Goal: Transaction & Acquisition: Purchase product/service

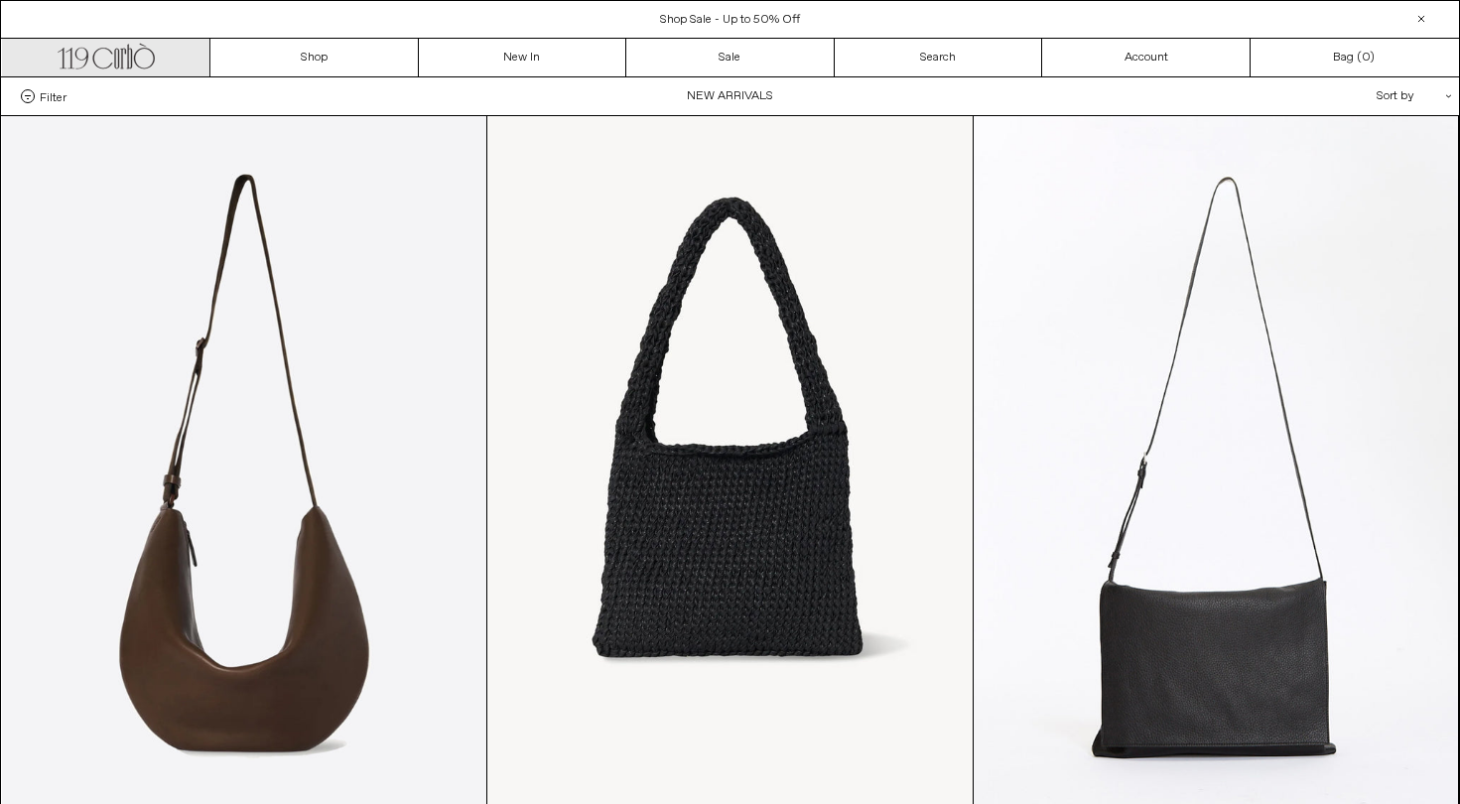
click at [150, 59] on icon ".cls-1, .cls-2 { fill: #231f20; stroke: #231f20; stroke-miterlimit: 10; stroke-…" at bounding box center [106, 54] width 97 height 29
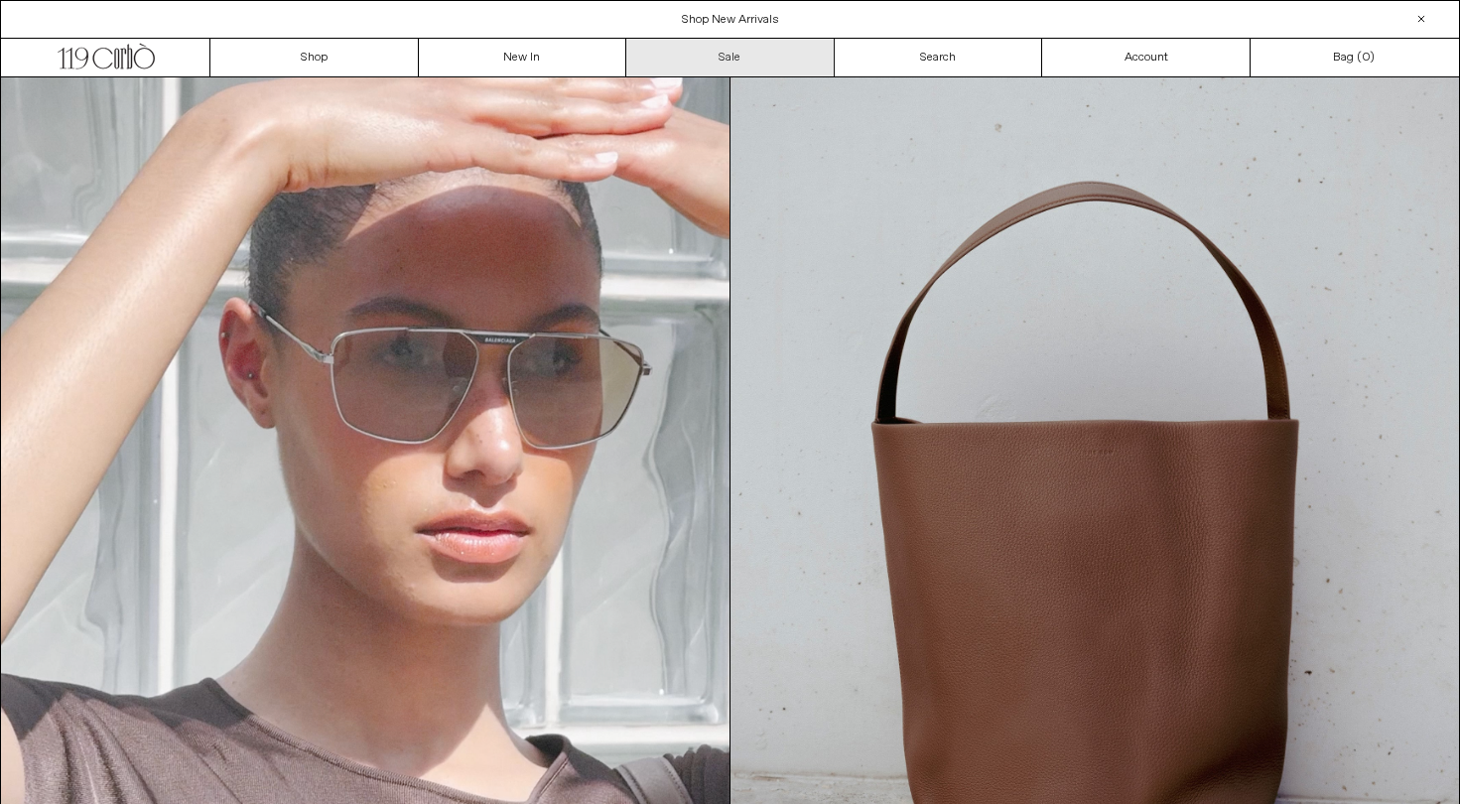
click at [729, 55] on link "Sale" at bounding box center [730, 58] width 208 height 38
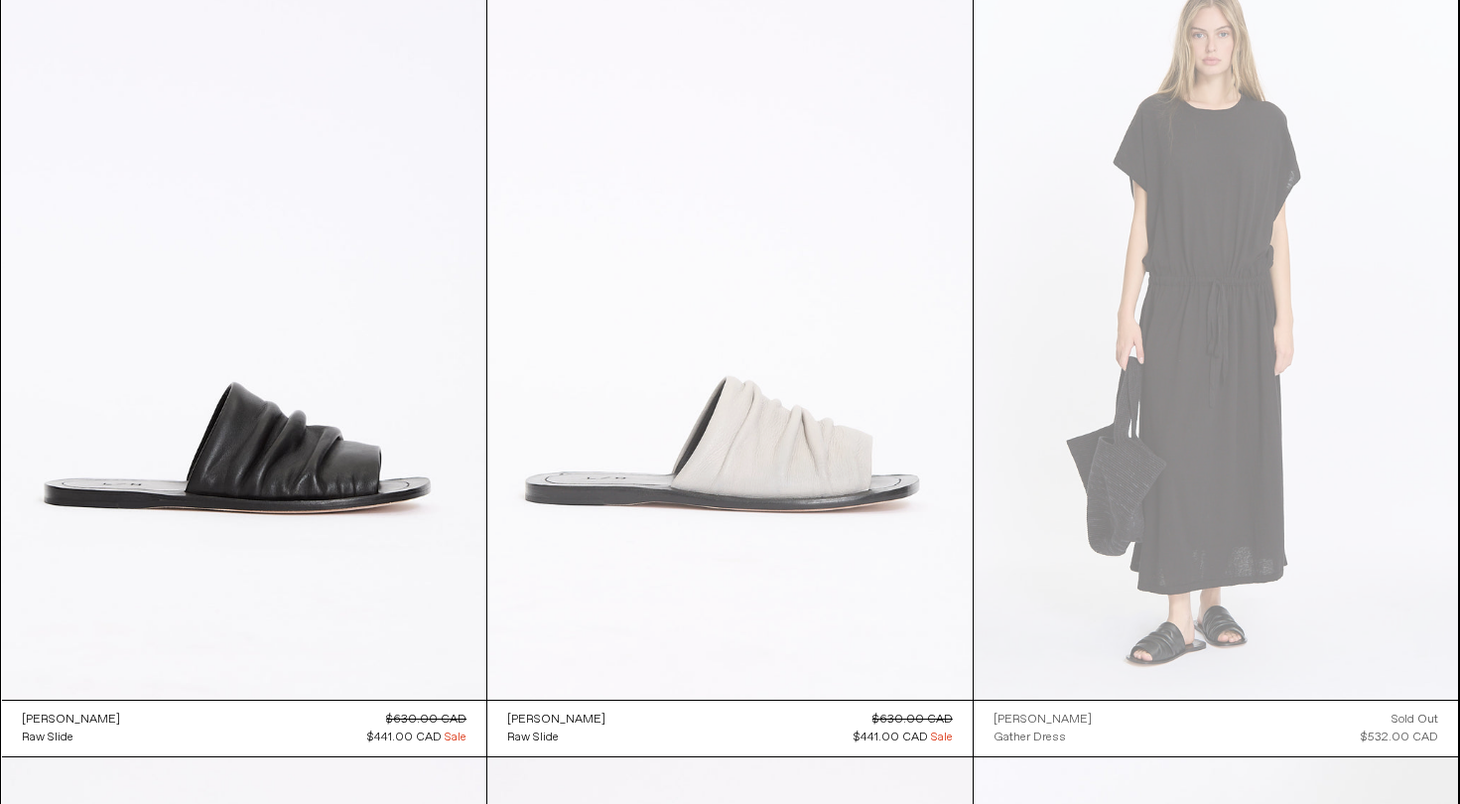
scroll to position [1771, 0]
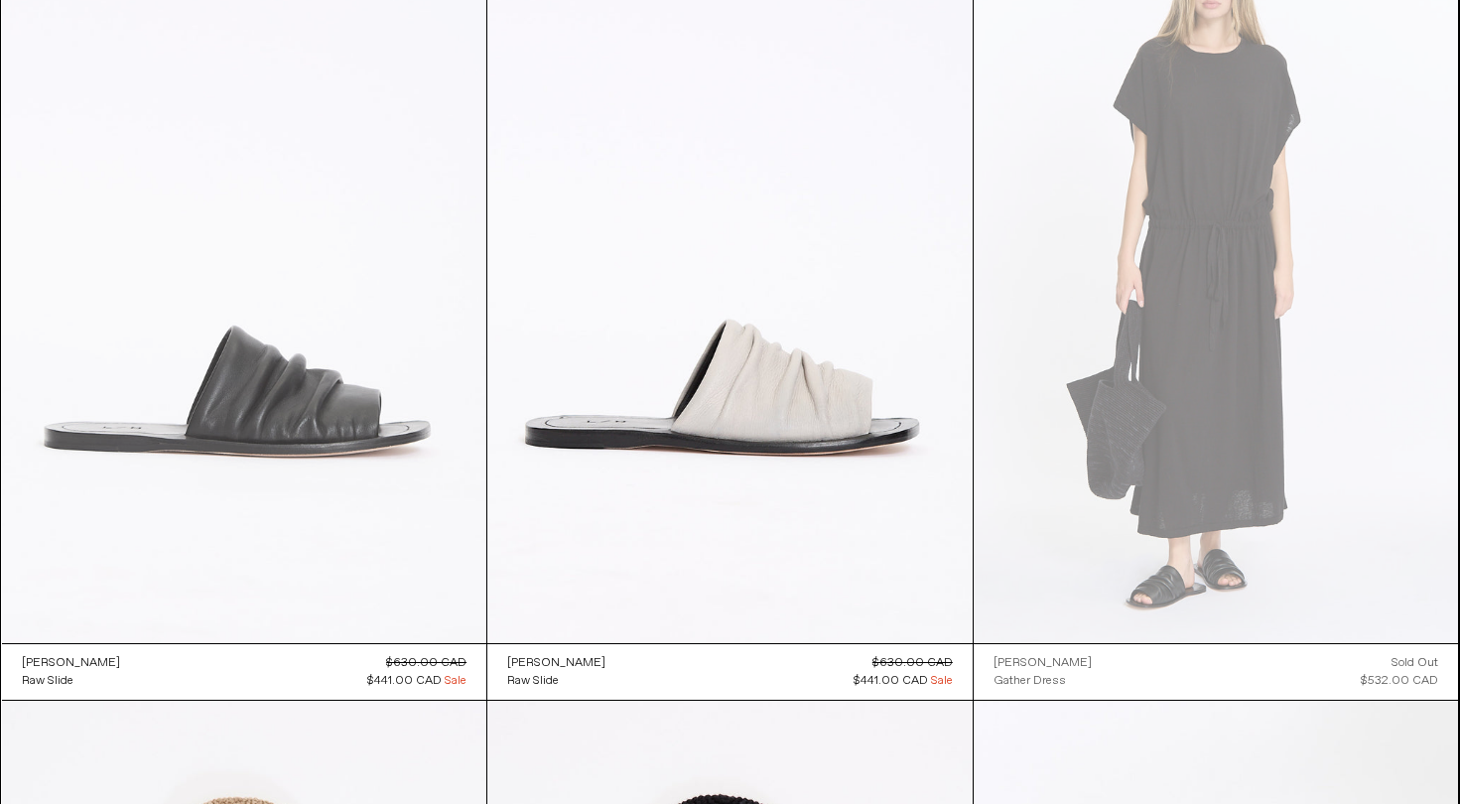
click at [335, 513] on at bounding box center [244, 279] width 485 height 727
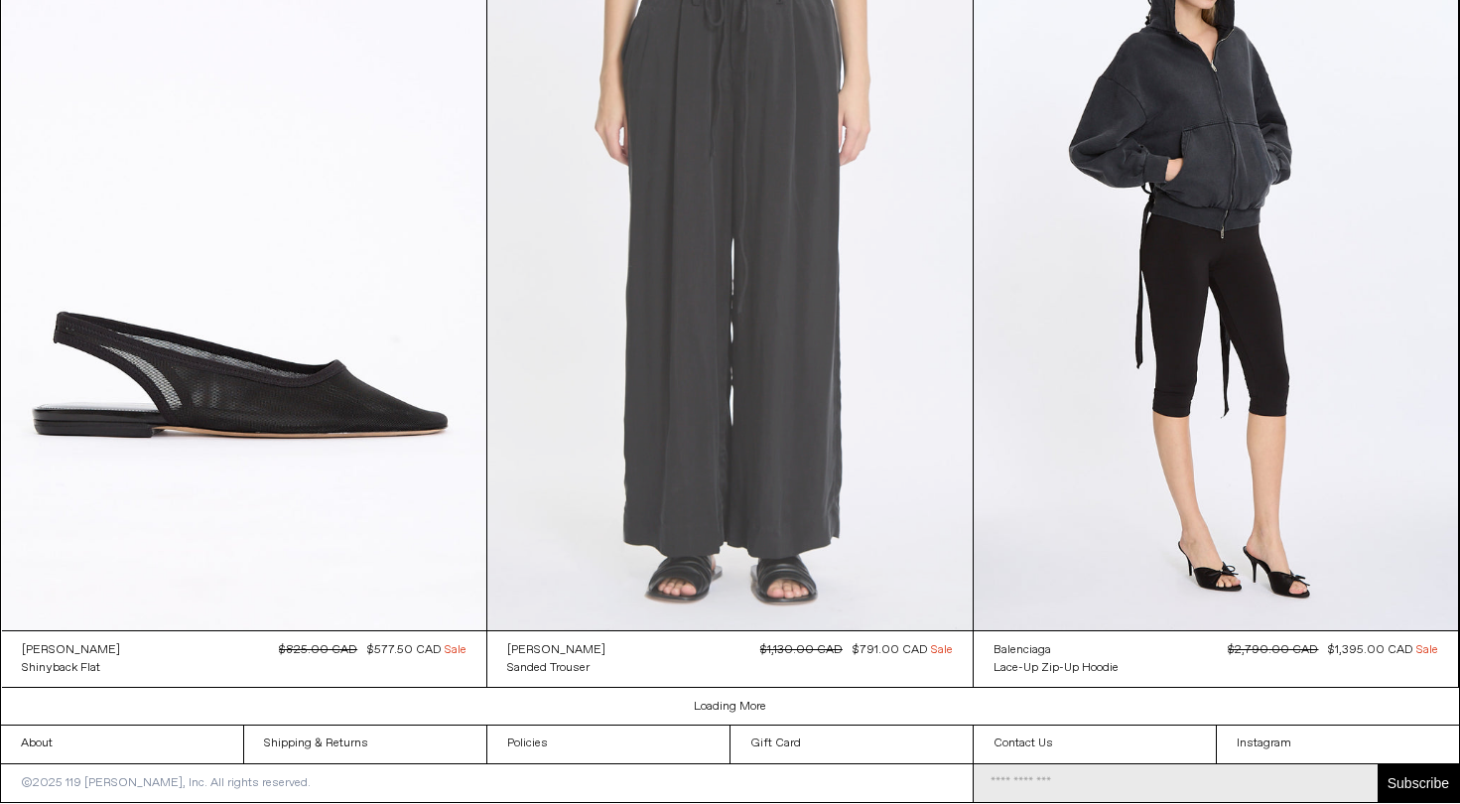
scroll to position [5713, 0]
